Goal: Find specific page/section: Find specific page/section

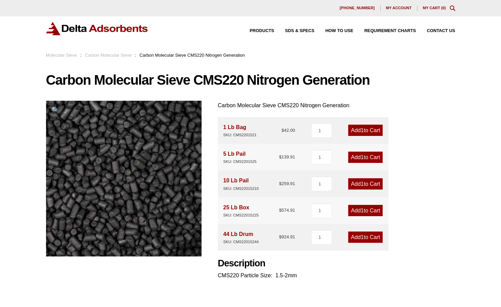
click at [122, 55] on link "Carbon Molecular Sieve" at bounding box center [108, 55] width 47 height 5
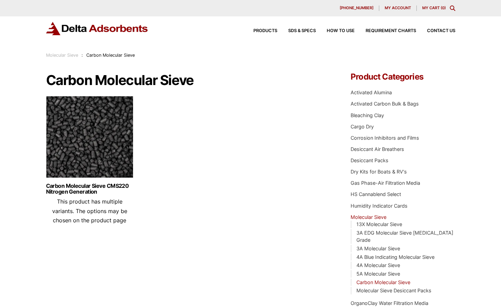
click at [102, 158] on img at bounding box center [89, 138] width 87 height 85
click at [290, 161] on ul "Carbon Molecular Sieve CMS220 Nitrogen Generation This product has multiple var…" at bounding box center [188, 163] width 285 height 134
click at [442, 30] on span "Contact Us" at bounding box center [441, 31] width 28 height 4
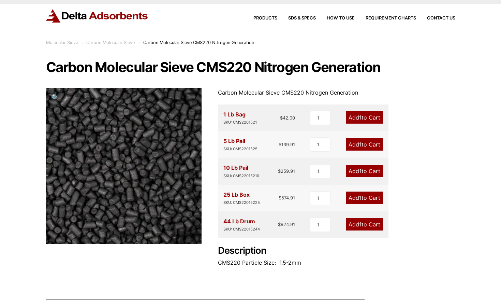
scroll to position [14, 0]
